Goal: Task Accomplishment & Management: Manage account settings

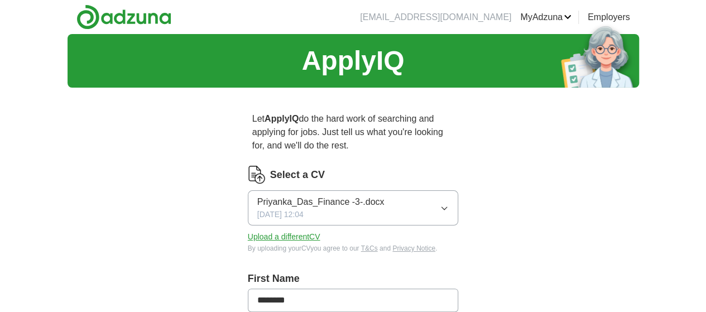
click at [449, 204] on icon "button" at bounding box center [444, 208] width 9 height 9
click at [253, 231] on button "Upload a different CV" at bounding box center [284, 237] width 73 height 12
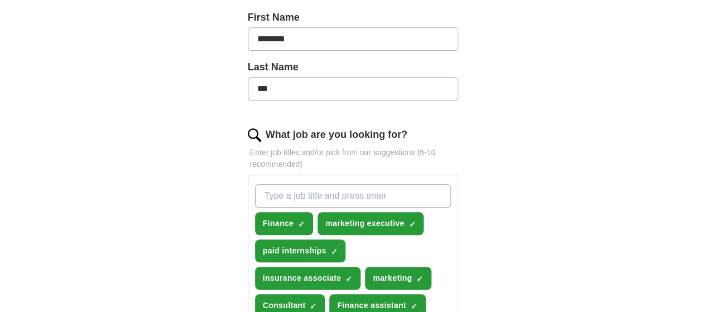
scroll to position [262, 0]
click at [0, 0] on span "×" at bounding box center [0, 0] width 0 height 0
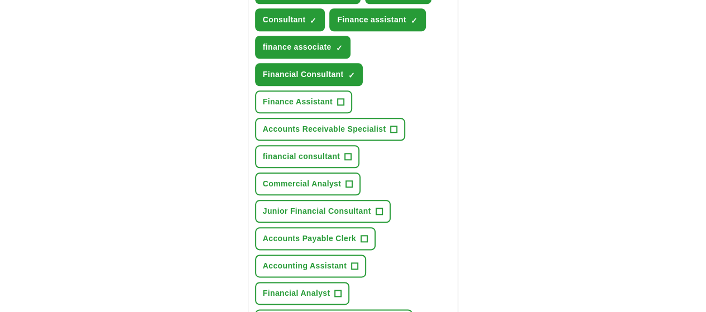
scroll to position [547, 0]
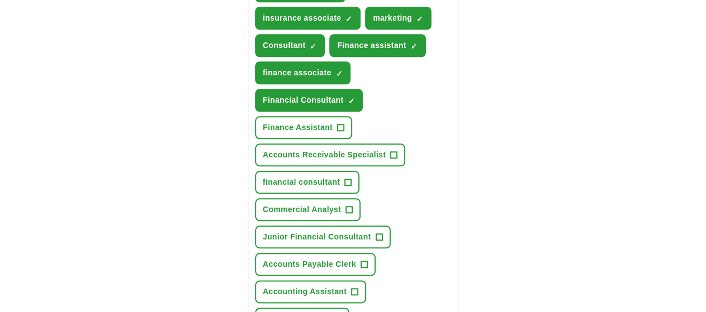
scroll to position [515, 0]
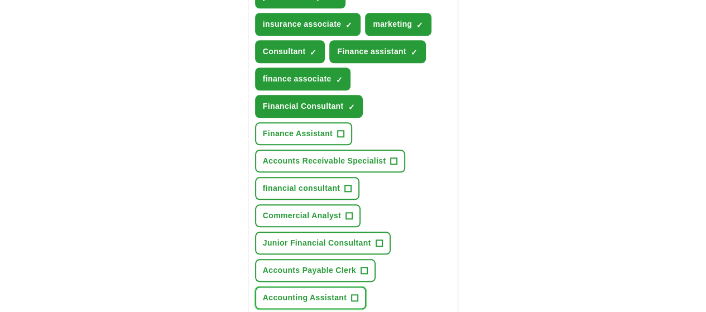
click at [358, 293] on span "+" at bounding box center [354, 297] width 7 height 9
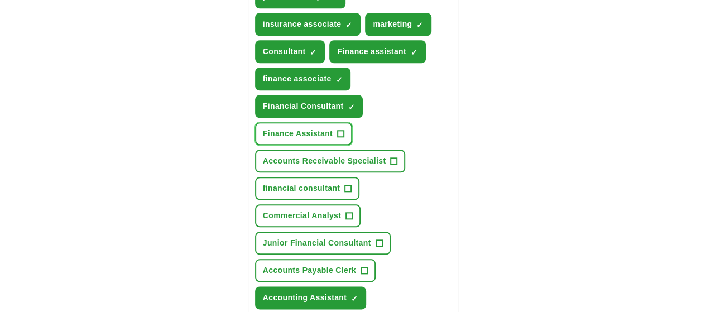
click at [337, 129] on span "+" at bounding box center [340, 133] width 7 height 9
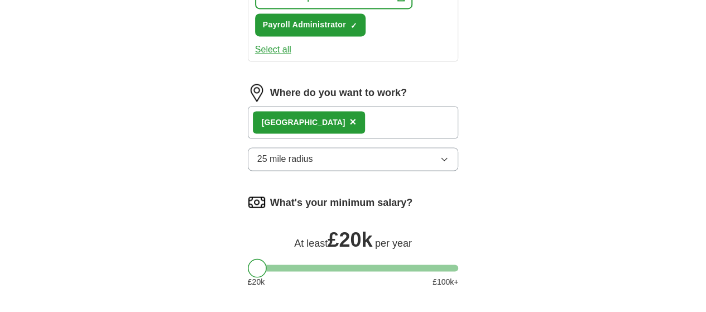
scroll to position [873, 0]
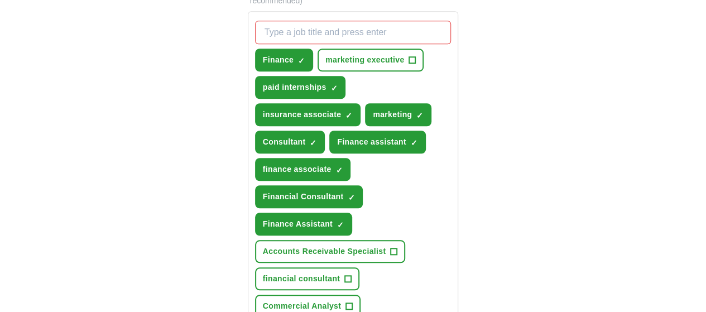
scroll to position [424, 0]
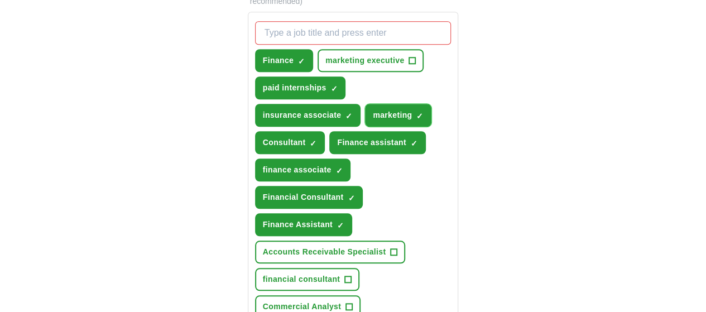
click at [0, 0] on span "×" at bounding box center [0, 0] width 0 height 0
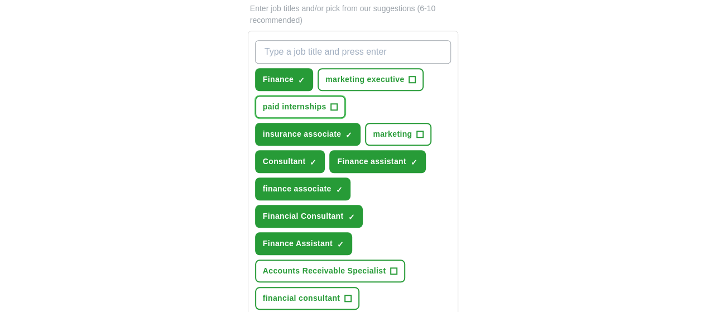
scroll to position [400, 0]
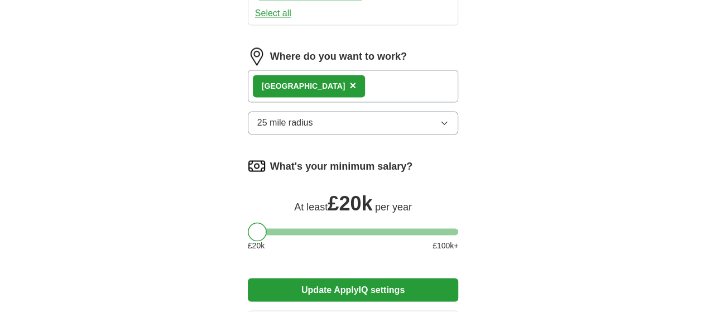
scroll to position [919, 0]
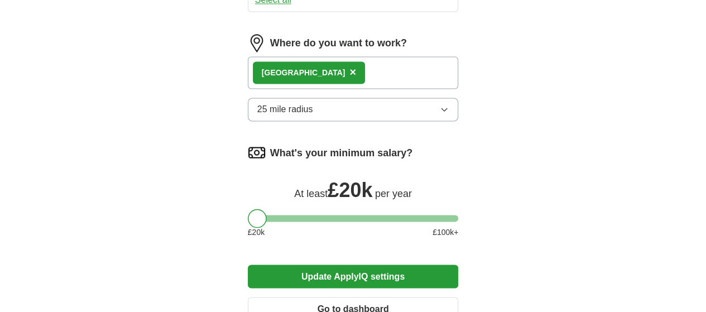
click at [389, 264] on button "Update ApplyIQ settings" at bounding box center [353, 275] width 211 height 23
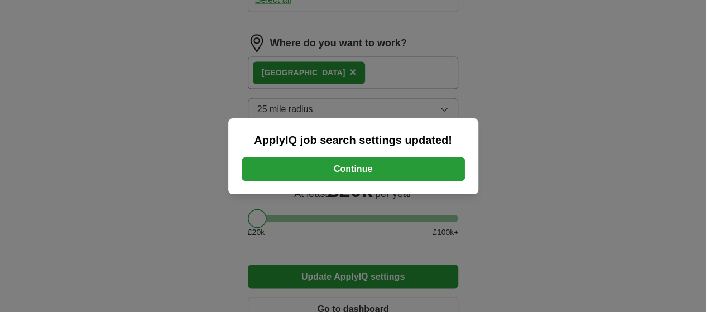
click at [358, 169] on button "Continue" at bounding box center [353, 168] width 223 height 23
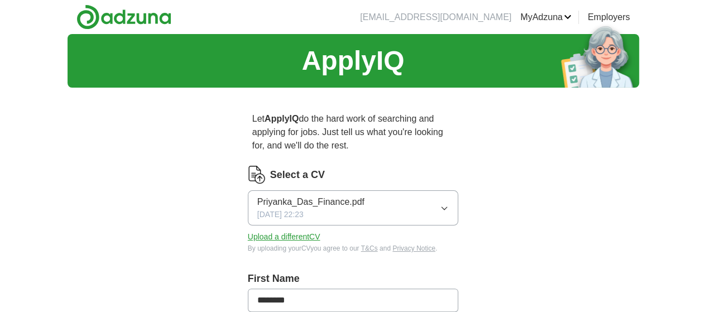
click at [274, 195] on span "Priyanka_Das_Finance.pdf" at bounding box center [310, 201] width 107 height 13
